Goal: Information Seeking & Learning: Learn about a topic

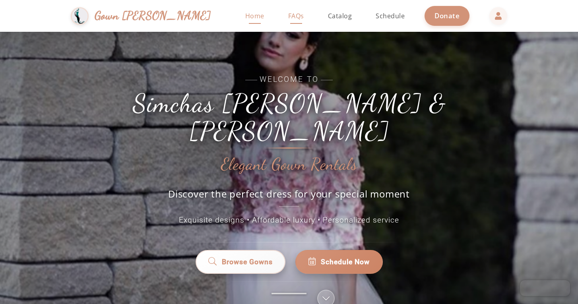
click at [280, 21] on link "FAQs" at bounding box center [296, 16] width 32 height 32
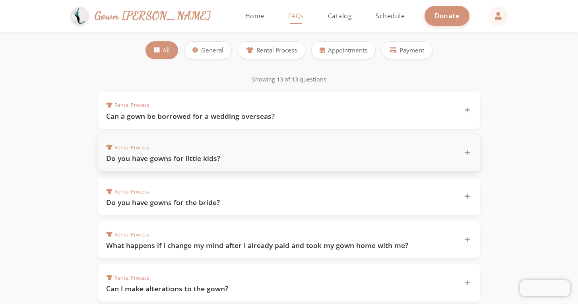
scroll to position [115, 0]
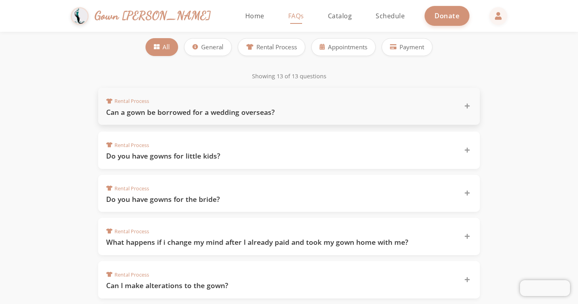
click at [288, 116] on div "Rental Process Can a gown be borrowed for a wedding overseas?" at bounding box center [289, 106] width 382 height 37
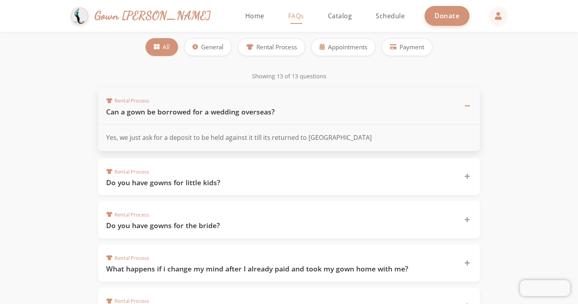
click at [288, 116] on div "Rental Process Can a gown be borrowed for a wedding overseas?" at bounding box center [289, 106] width 382 height 38
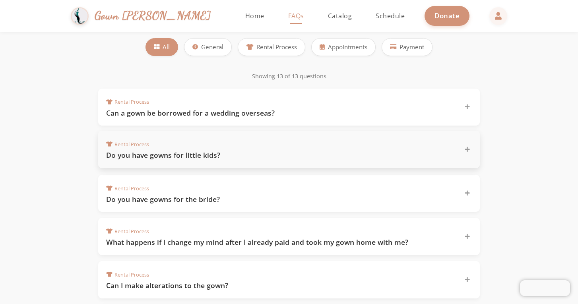
click at [276, 154] on h3 "Do you have gowns for little kids?" at bounding box center [280, 155] width 348 height 10
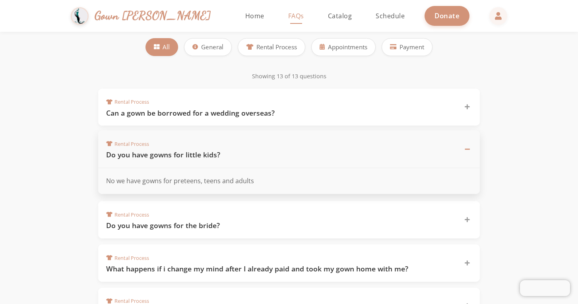
click at [276, 154] on h3 "Do you have gowns for little kids?" at bounding box center [280, 155] width 348 height 10
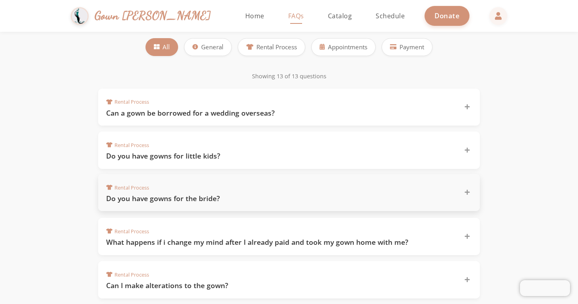
click at [252, 192] on div "Rental Process Do you have gowns for the bride?" at bounding box center [284, 192] width 356 height 21
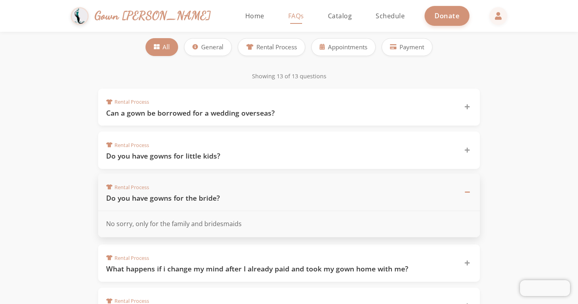
click at [252, 193] on h3 "Do you have gowns for the bride?" at bounding box center [280, 198] width 348 height 10
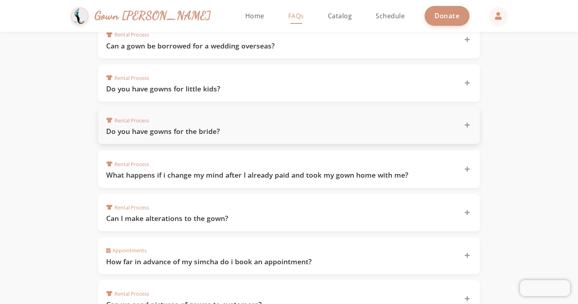
scroll to position [184, 0]
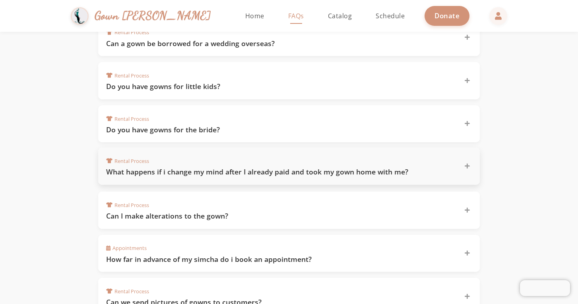
click at [262, 171] on h3 "What happens if i change my mind after I already paid and took my gown home wit…" at bounding box center [280, 172] width 348 height 10
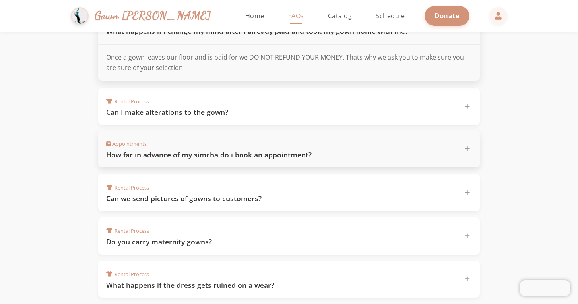
scroll to position [327, 0]
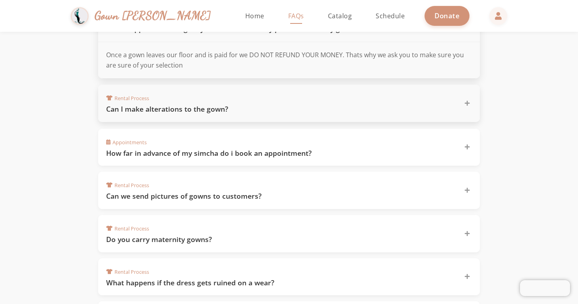
click at [268, 106] on h3 "Can I make alterations to the gown?" at bounding box center [280, 109] width 348 height 10
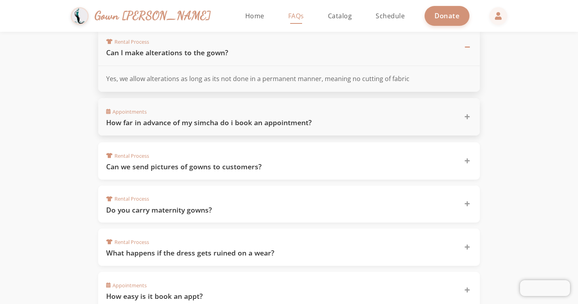
scroll to position [349, 0]
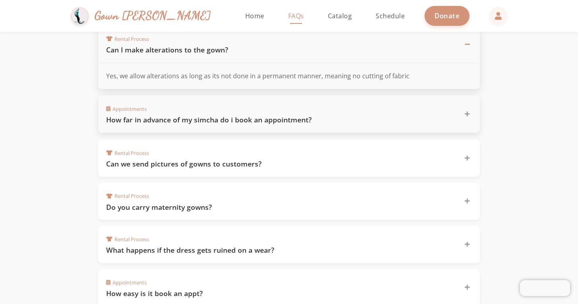
click at [265, 116] on h3 "How far in advance of my simcha do i book an appointment?" at bounding box center [280, 120] width 348 height 10
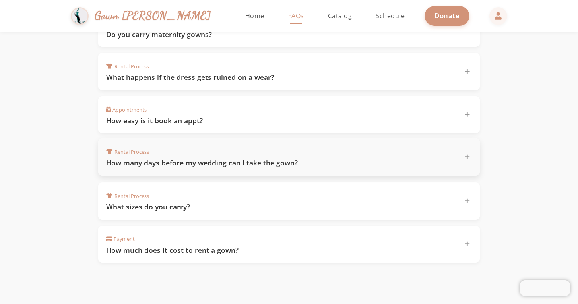
scroll to position [524, 0]
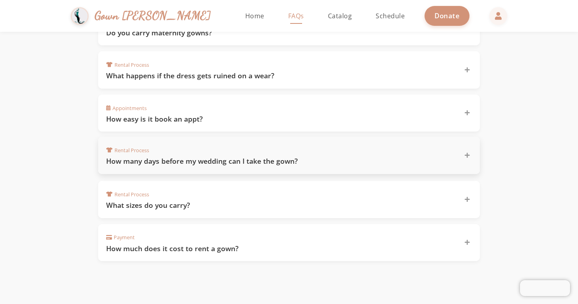
click at [301, 160] on h3 "How many days before my wedding can I take the gown?" at bounding box center [280, 161] width 348 height 10
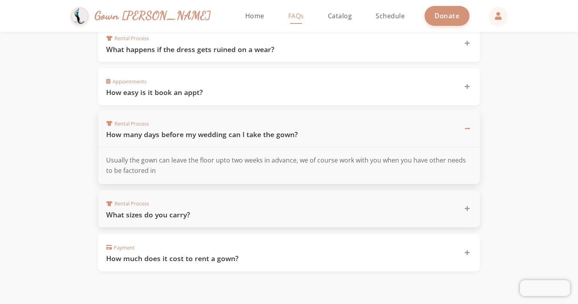
click at [283, 214] on h3 "What sizes do you carry?" at bounding box center [280, 215] width 348 height 10
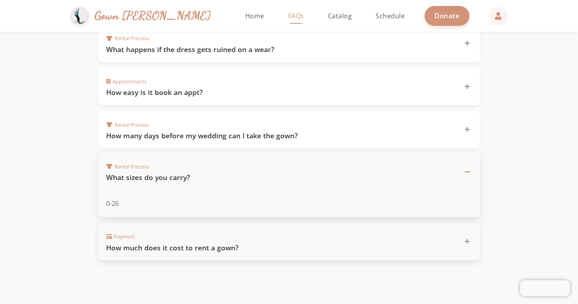
click at [272, 232] on div "Payment How much does it cost to rent a gown?" at bounding box center [284, 241] width 356 height 21
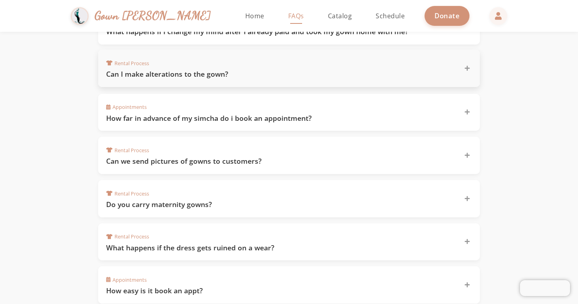
scroll to position [326, 0]
click at [328, 17] on span "Catalog" at bounding box center [340, 16] width 24 height 9
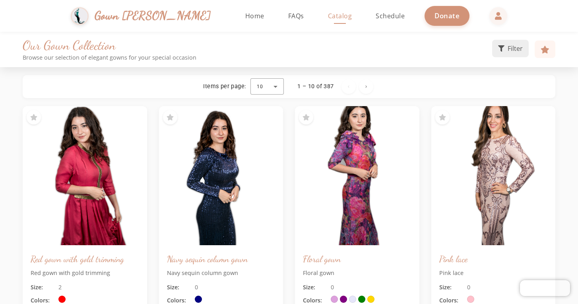
click at [502, 52] on icon at bounding box center [501, 48] width 6 height 6
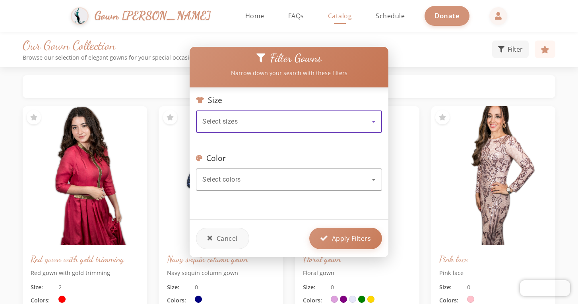
click at [320, 125] on div "Select sizes" at bounding box center [286, 122] width 169 height 10
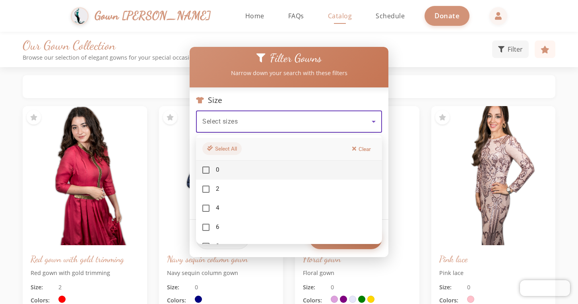
click at [226, 145] on button "Select All" at bounding box center [221, 148] width 39 height 13
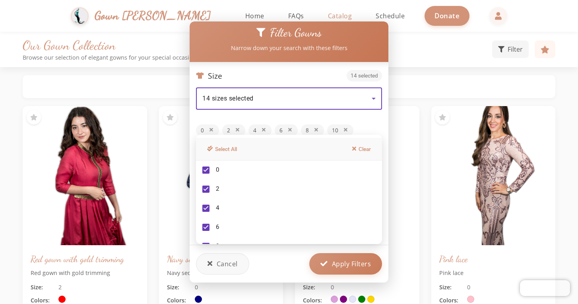
click at [212, 130] on div at bounding box center [289, 152] width 578 height 304
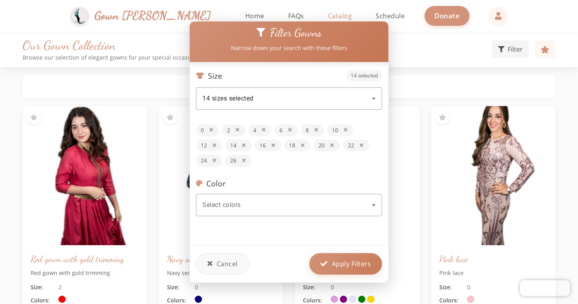
click at [212, 130] on icon at bounding box center [211, 130] width 4 height 5
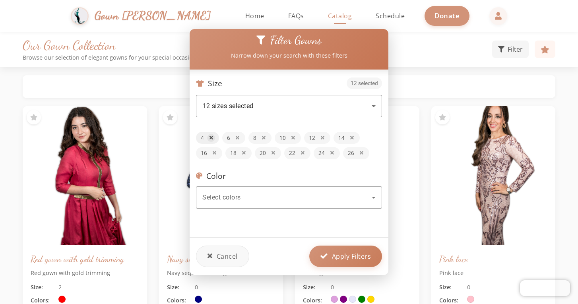
click at [212, 138] on icon at bounding box center [211, 138] width 4 height 5
click at [300, 138] on icon at bounding box center [300, 138] width 4 height 5
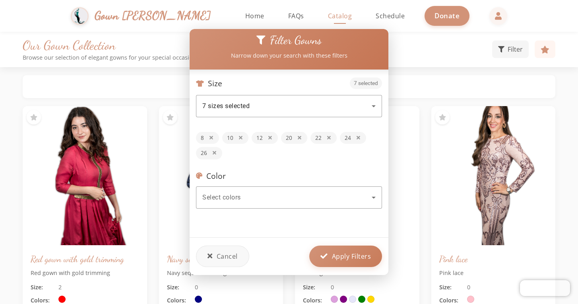
click at [300, 138] on icon at bounding box center [300, 138] width 4 height 5
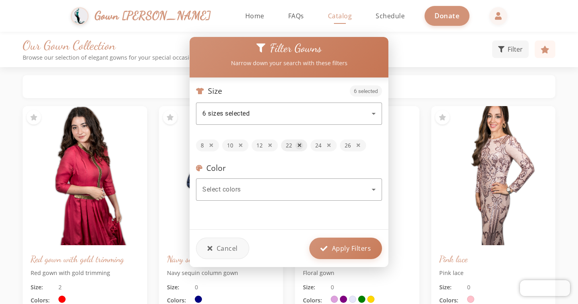
click at [300, 143] on icon at bounding box center [300, 145] width 4 height 5
click at [301, 144] on button at bounding box center [299, 145] width 8 height 8
click at [352, 251] on span "Apply Filters" at bounding box center [351, 248] width 39 height 10
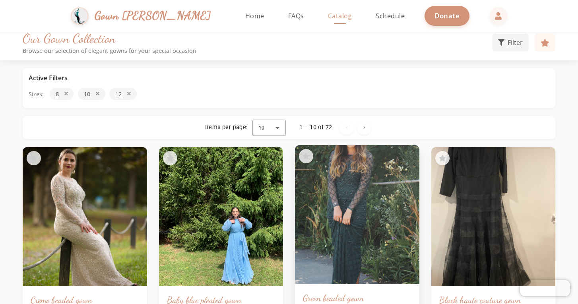
scroll to position [16, 0]
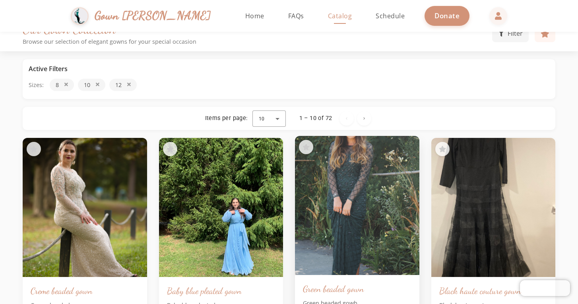
click at [343, 172] on img at bounding box center [357, 206] width 130 height 146
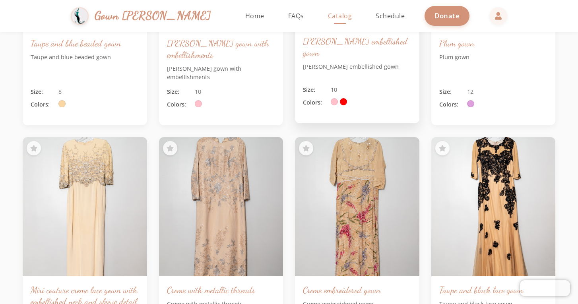
scroll to position [2548, 0]
